Goal: Check status: Check status

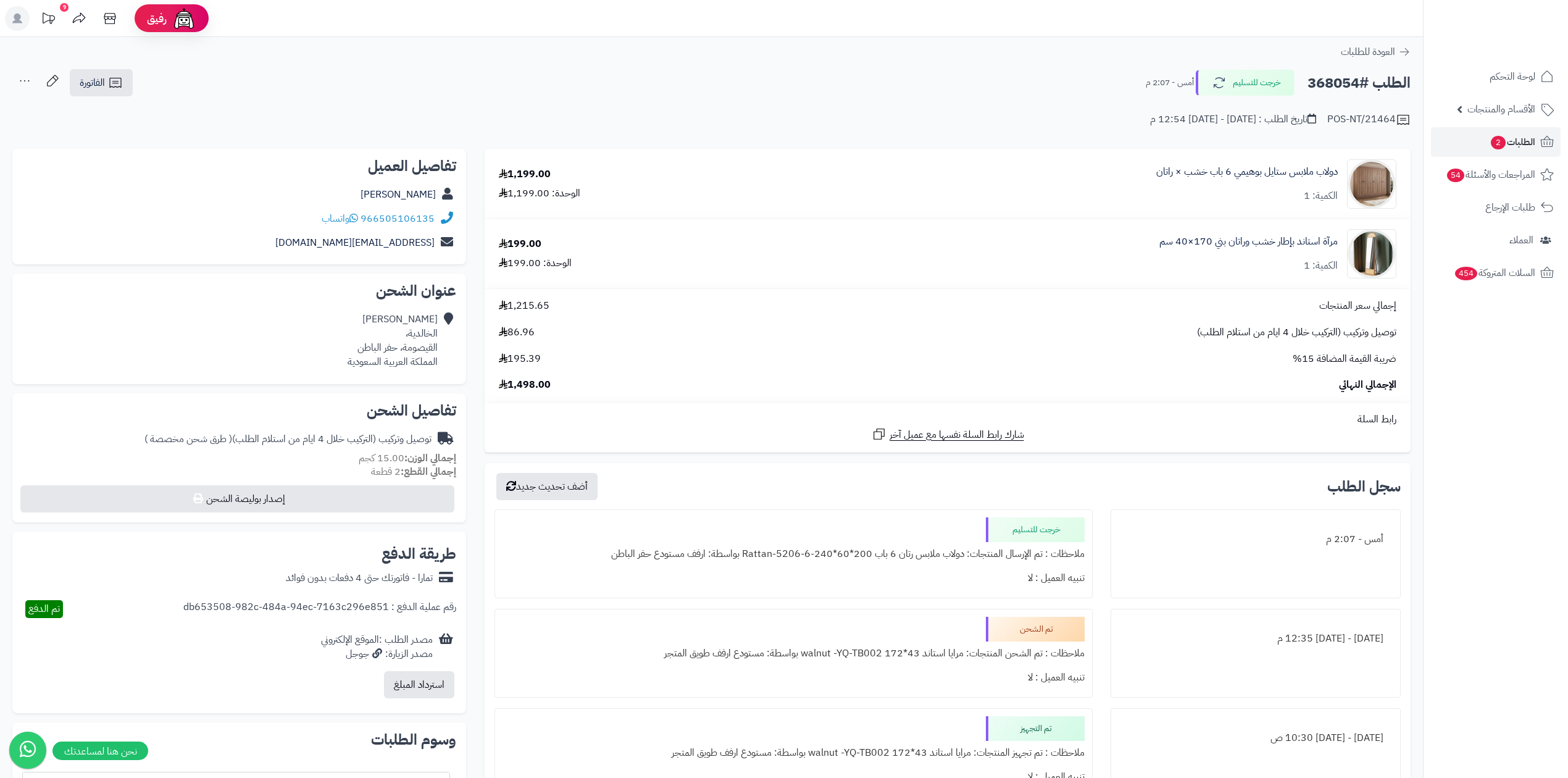
click at [1325, 82] on h2 "الطلب #368054" at bounding box center [1359, 83] width 103 height 25
click at [1334, 88] on h2 "الطلب #368054" at bounding box center [1359, 83] width 103 height 25
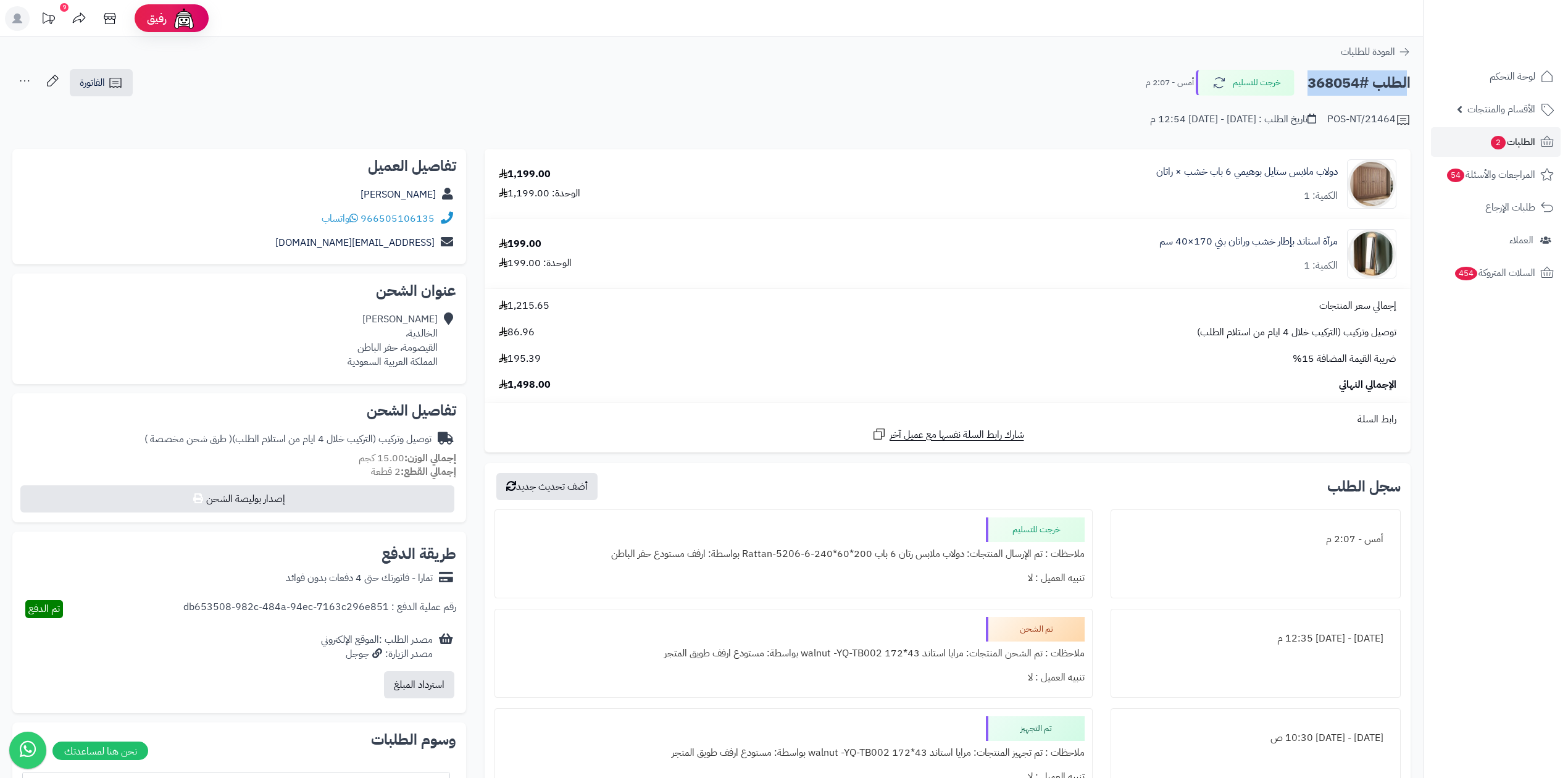
click at [1334, 88] on h2 "الطلب #368054" at bounding box center [1359, 83] width 103 height 25
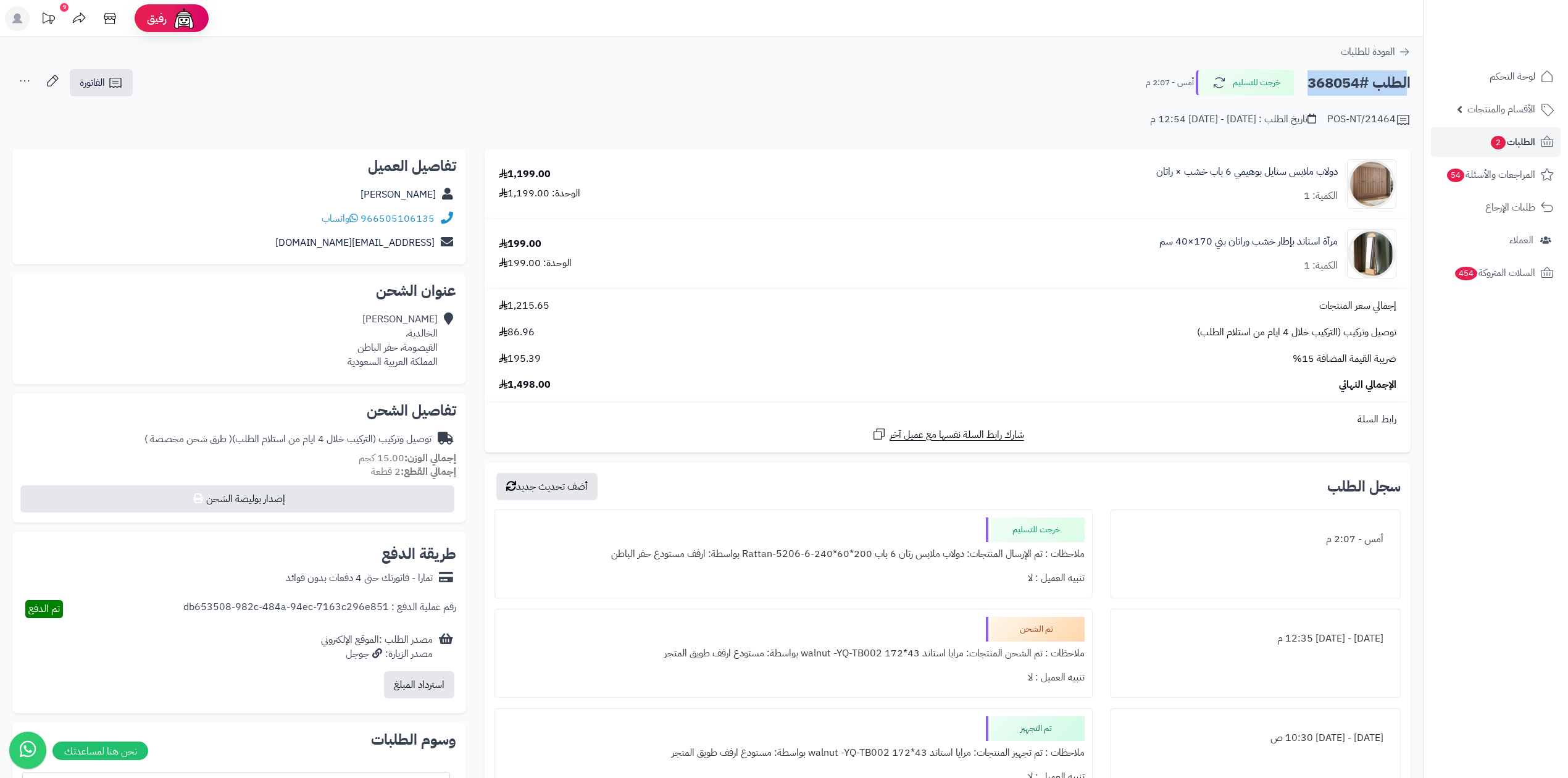
click at [1334, 88] on h2 "الطلب #368054" at bounding box center [1359, 83] width 103 height 25
click at [1298, 95] on div "الطلب #368054 خرجت للتسليم أمس - 2:07 م" at bounding box center [1272, 83] width 276 height 26
click at [1332, 79] on h2 "الطلب #368054" at bounding box center [1359, 83] width 103 height 25
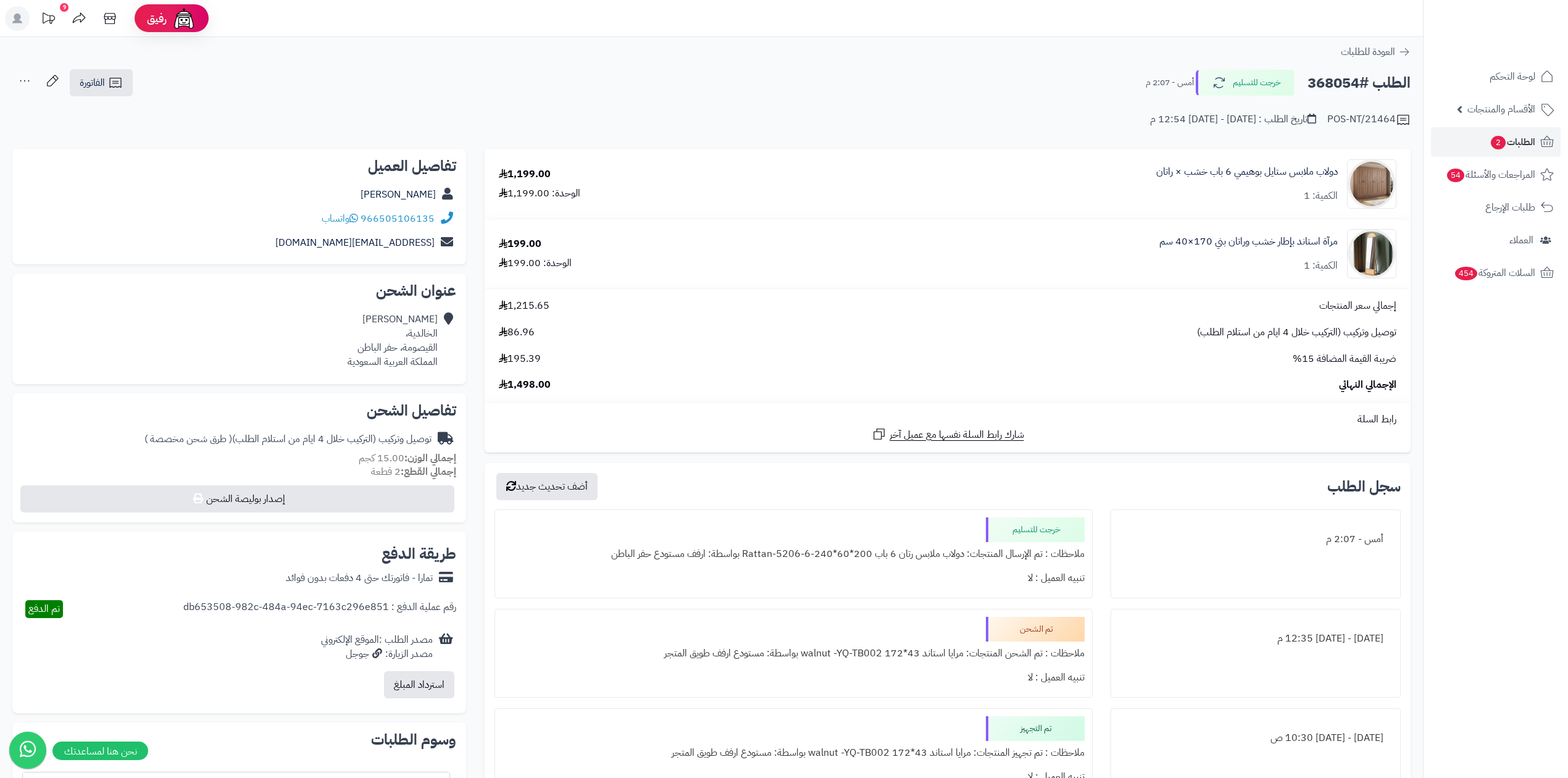
click at [1367, 99] on div "POS-NT/21464 تاريخ الطلب : [DATE] - [DATE] 12:54 م" at bounding box center [712, 112] width 1399 height 30
click at [1350, 80] on h2 "الطلب #368054" at bounding box center [1359, 83] width 103 height 25
click at [1392, 78] on h2 "الطلب #368054" at bounding box center [1359, 83] width 103 height 25
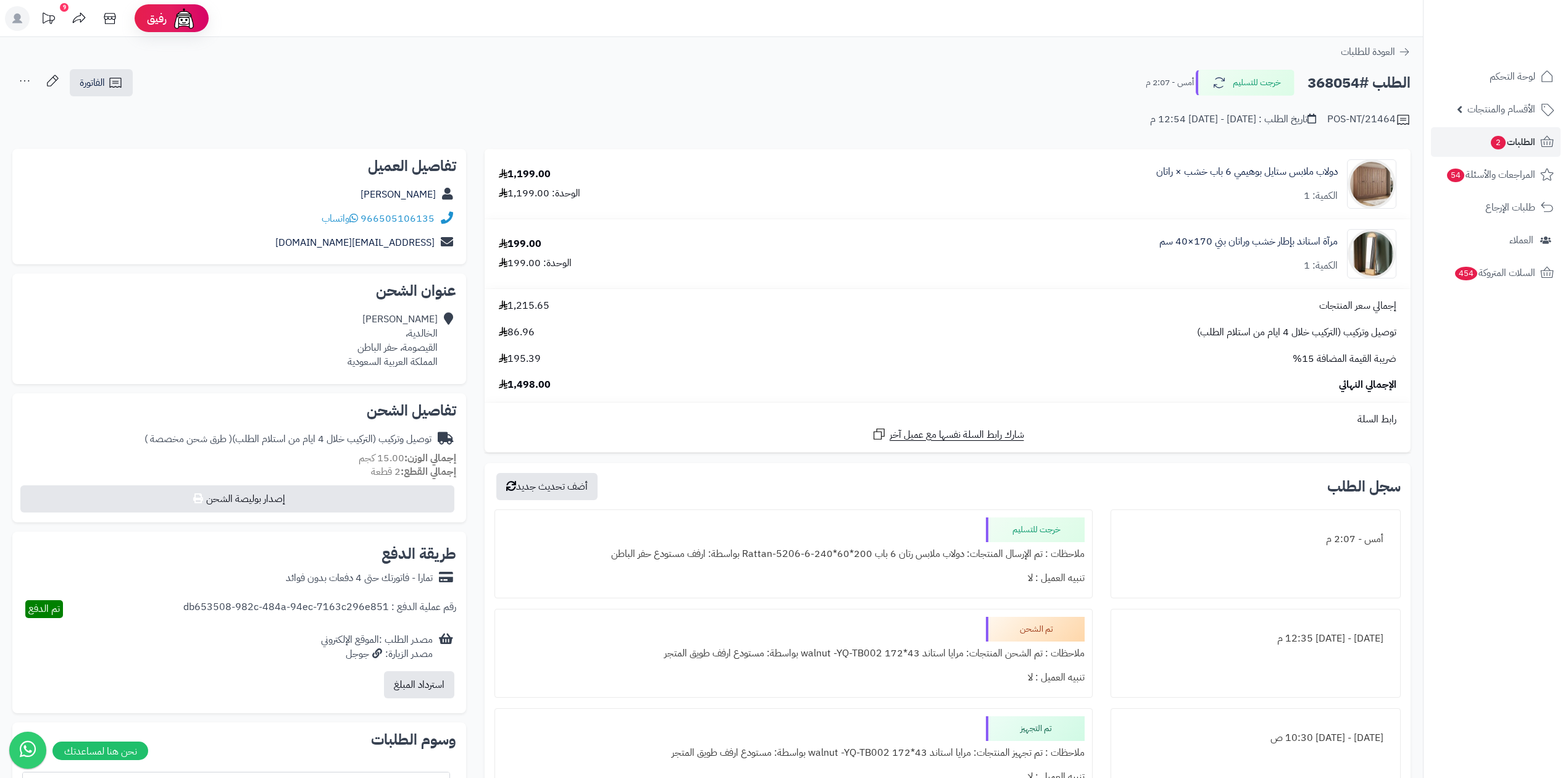
click at [1344, 86] on h2 "الطلب #368054" at bounding box center [1359, 83] width 103 height 25
click at [1362, 83] on h2 "الطلب #368054" at bounding box center [1359, 83] width 103 height 25
drag, startPoint x: 1362, startPoint y: 83, endPoint x: 1375, endPoint y: 86, distance: 13.3
click at [1375, 86] on h2 "الطلب #368054" at bounding box center [1359, 83] width 103 height 25
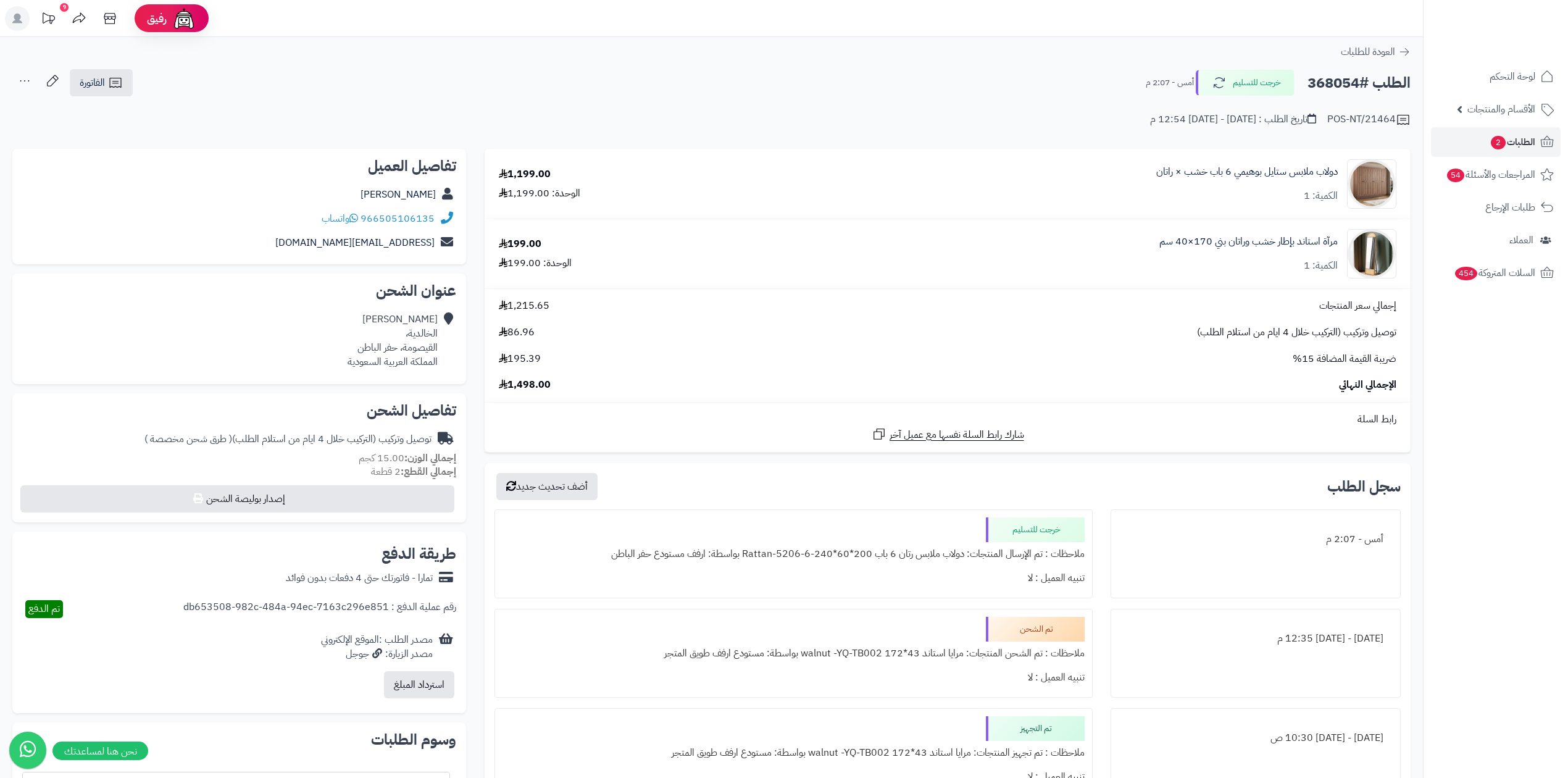
click at [1389, 84] on h2 "الطلب #368054" at bounding box center [1359, 83] width 103 height 25
click at [1319, 87] on h2 "الطلب #368054" at bounding box center [1359, 83] width 103 height 25
